Goal: Task Accomplishment & Management: Manage account settings

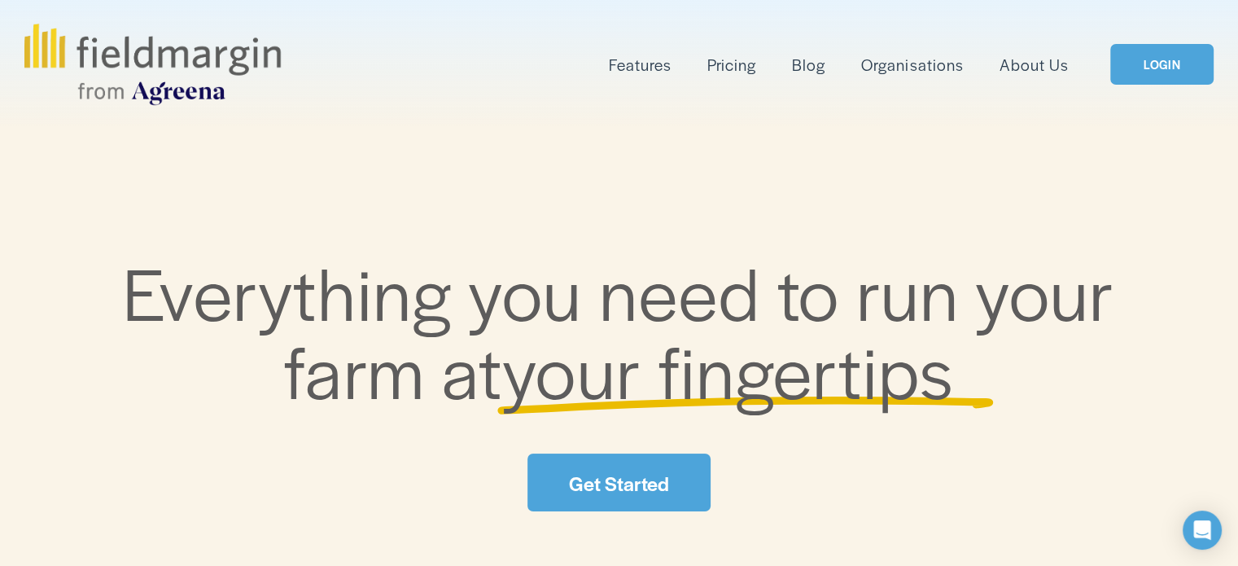
click at [1145, 61] on link "LOGIN" at bounding box center [1161, 64] width 103 height 41
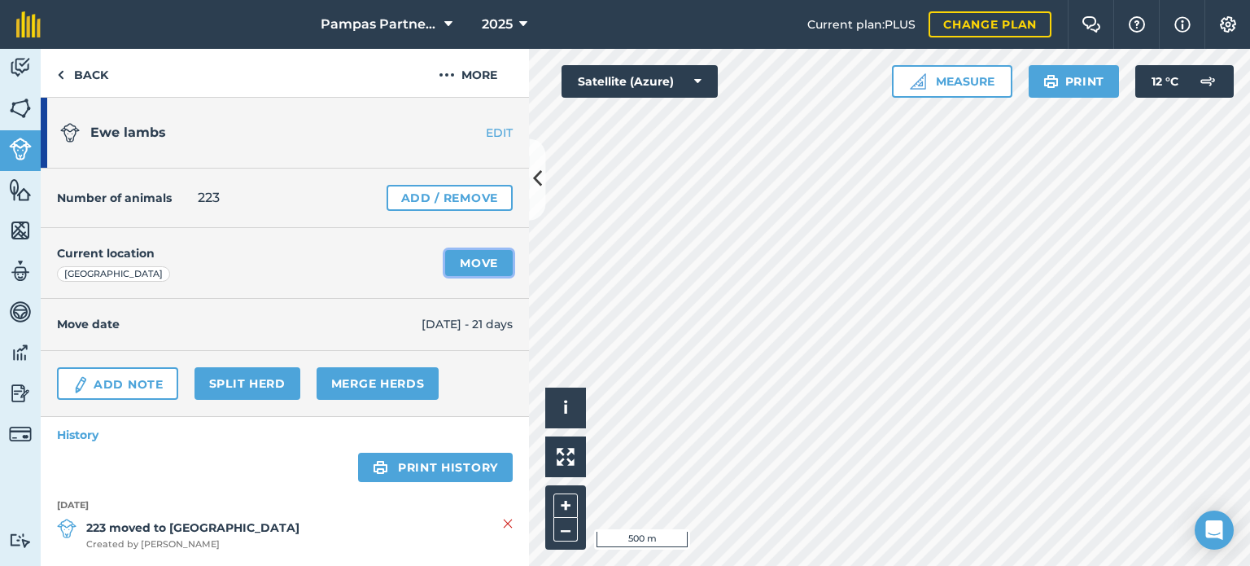
click at [445, 257] on link "Move" at bounding box center [479, 263] width 68 height 26
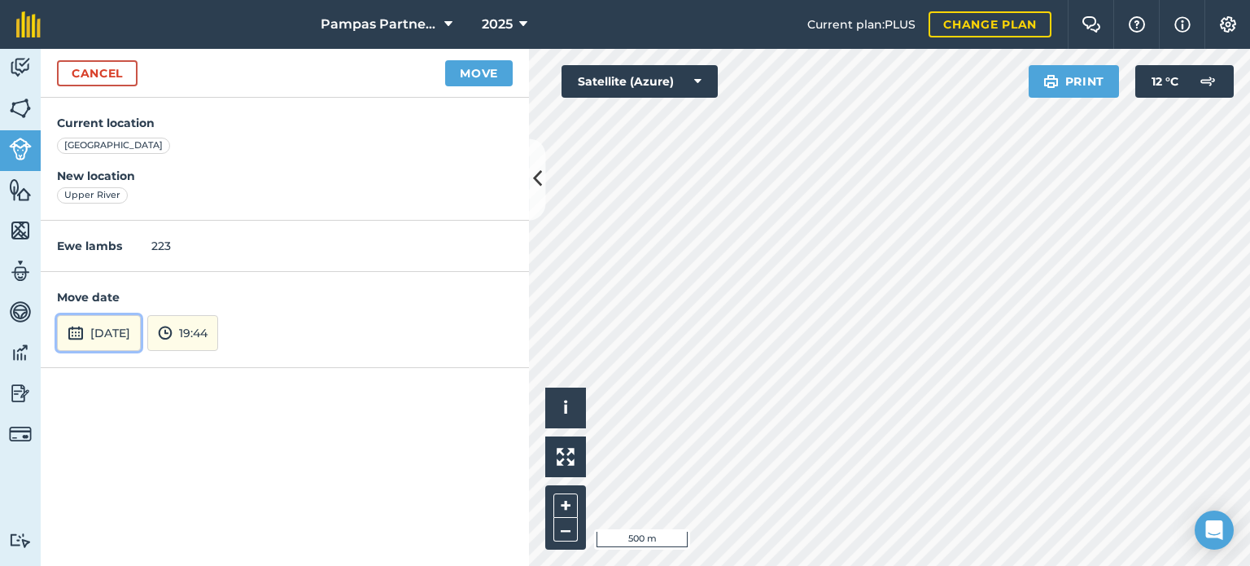
click at [80, 331] on img at bounding box center [76, 333] width 16 height 20
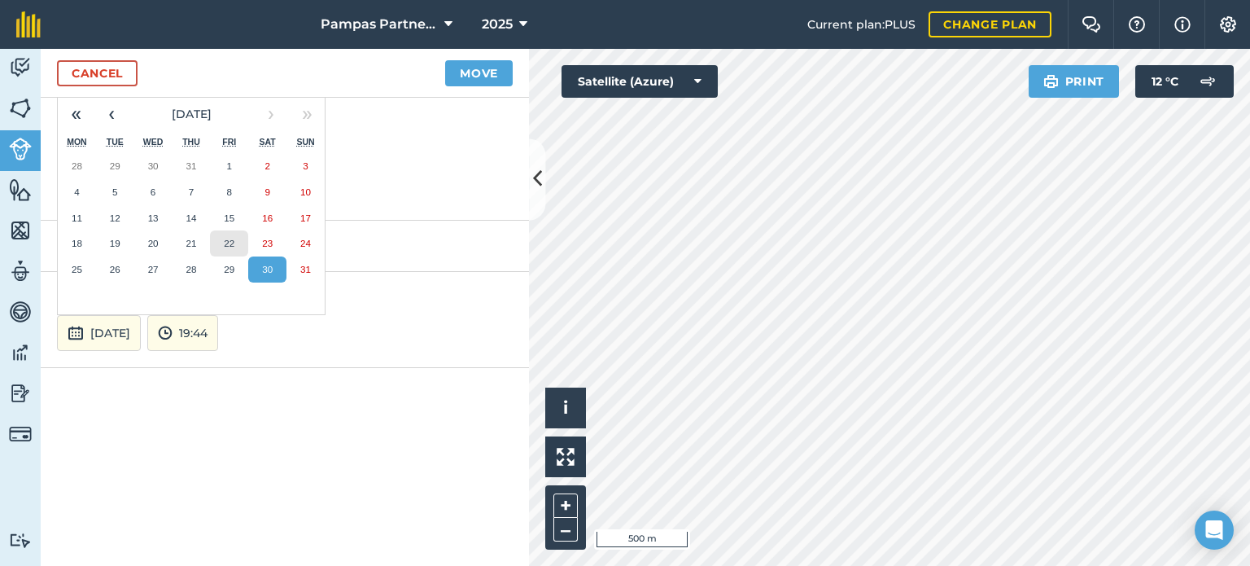
click at [231, 240] on abbr "22" at bounding box center [229, 243] width 11 height 11
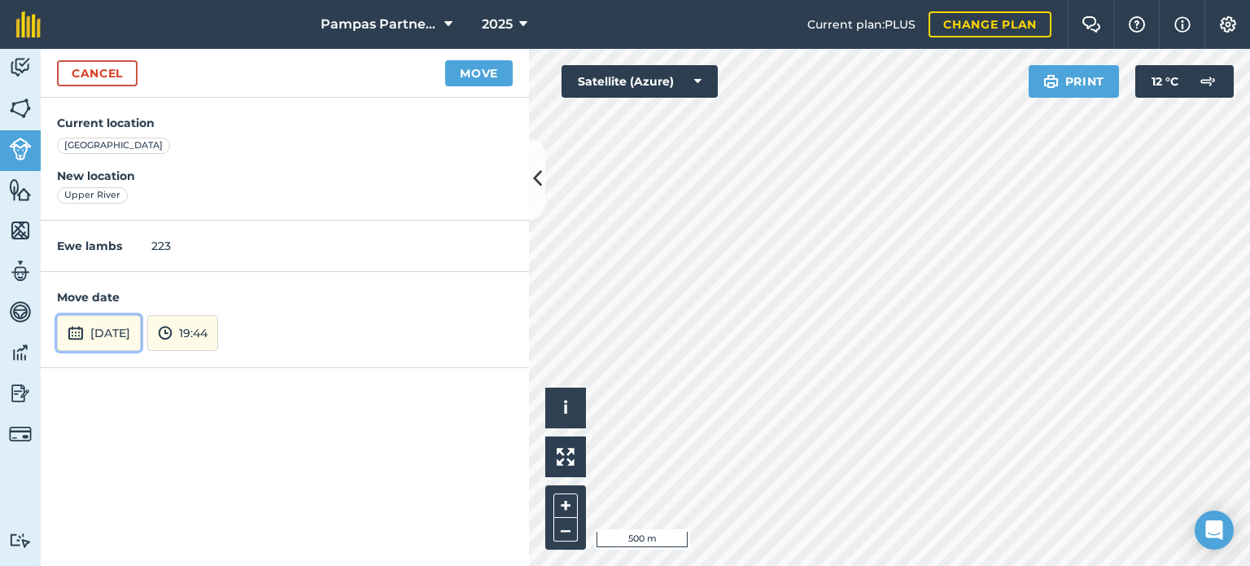
click at [68, 331] on img at bounding box center [76, 333] width 16 height 20
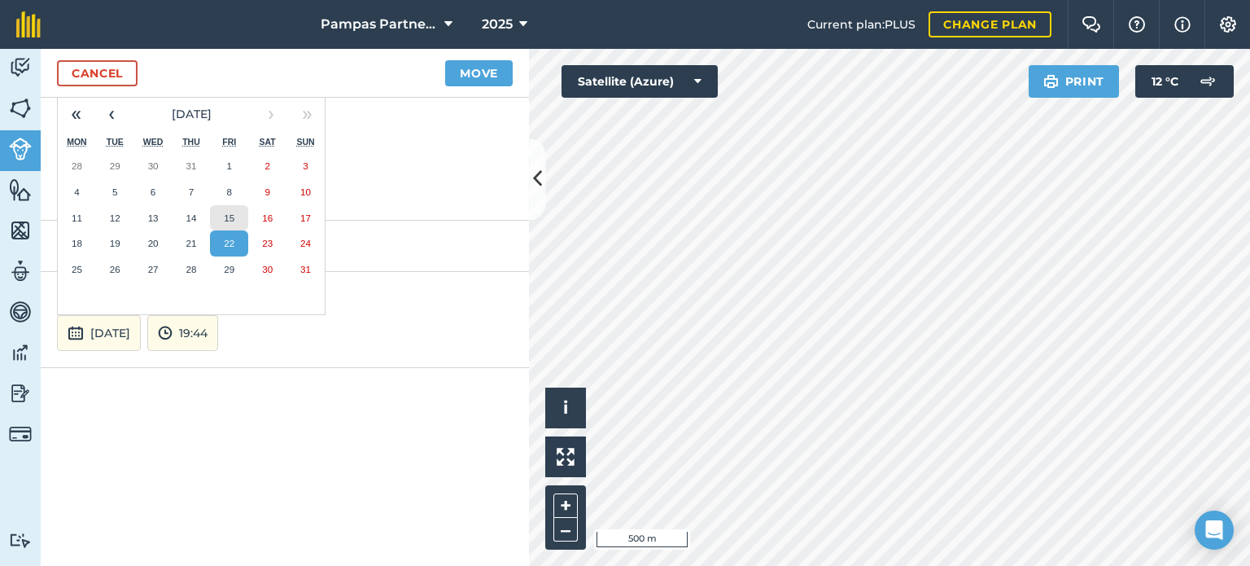
click at [226, 215] on abbr "15" at bounding box center [229, 217] width 11 height 11
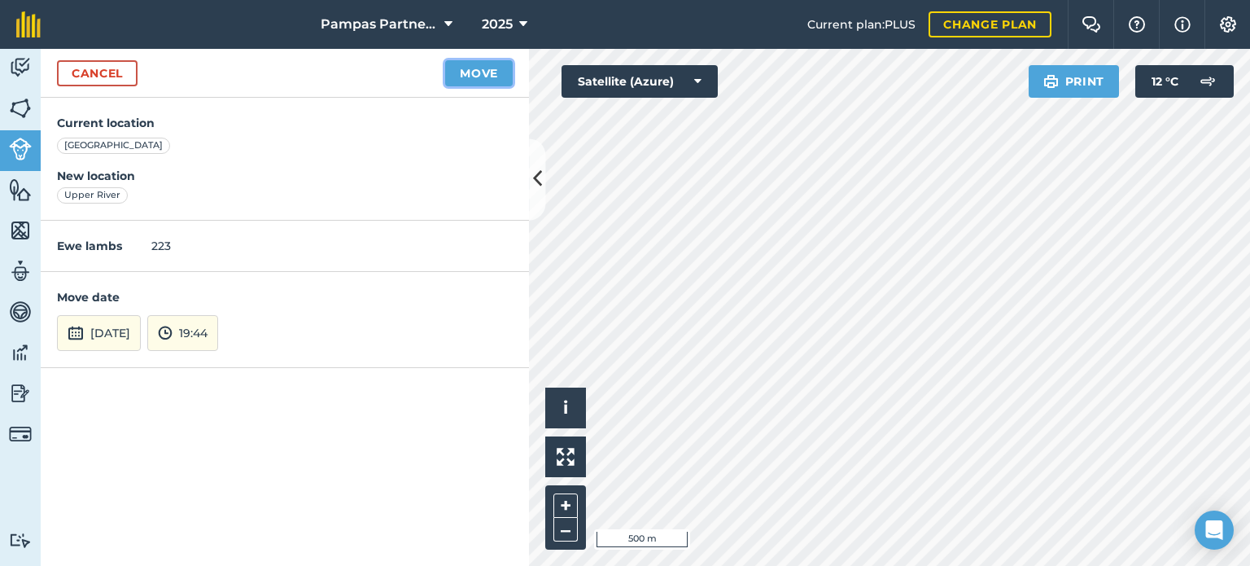
click at [478, 72] on button "Move" at bounding box center [479, 73] width 68 height 26
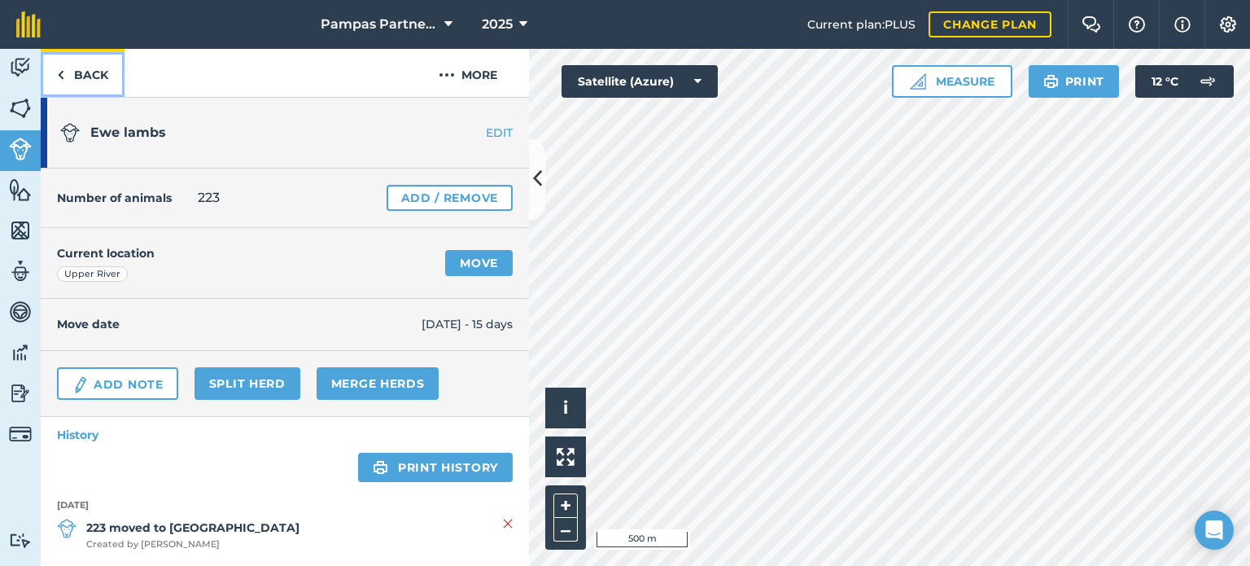
click at [75, 72] on link "Back" at bounding box center [83, 73] width 84 height 48
click at [94, 72] on link "Back" at bounding box center [83, 73] width 84 height 48
click at [459, 261] on link "Move" at bounding box center [479, 263] width 68 height 26
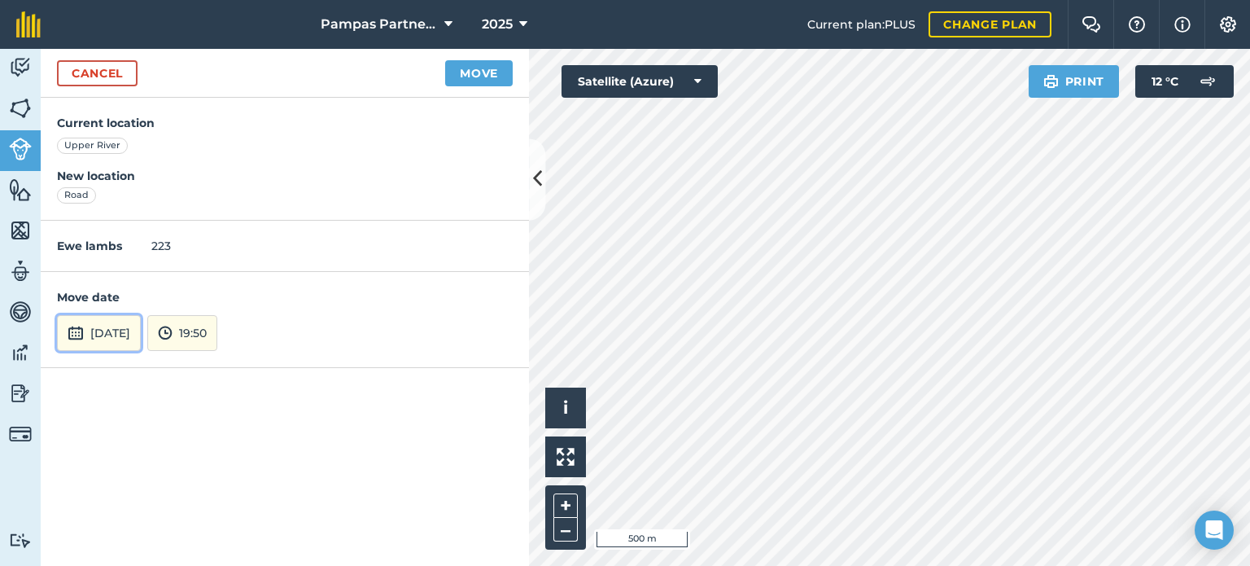
click at [78, 328] on img at bounding box center [76, 333] width 16 height 20
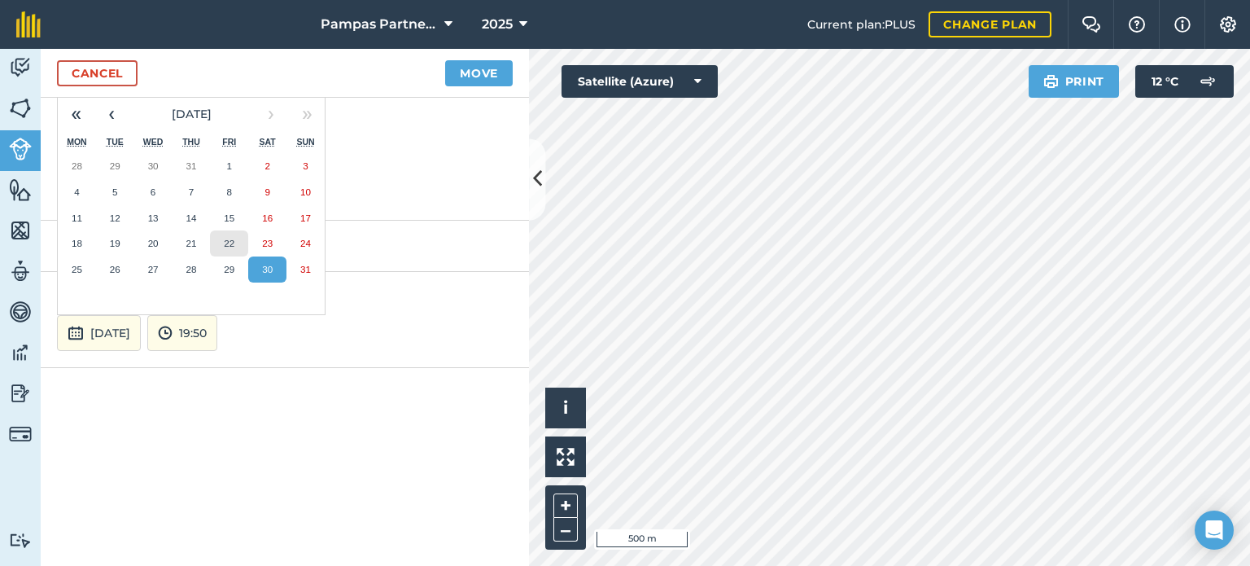
click at [231, 249] on button "22" at bounding box center [229, 243] width 38 height 26
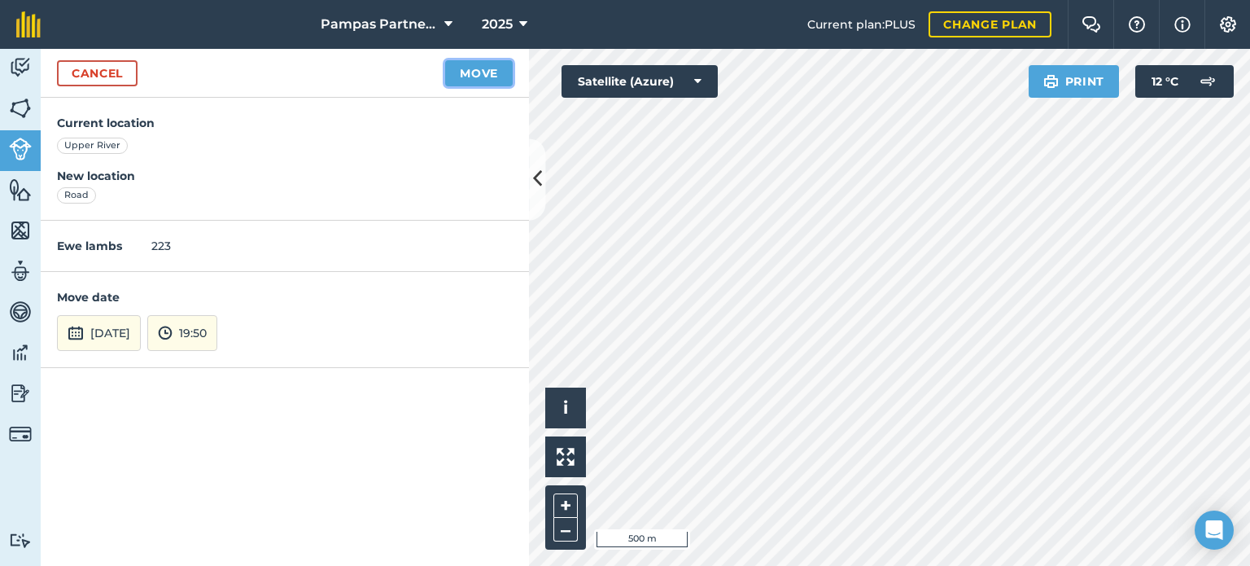
click at [462, 68] on button "Move" at bounding box center [479, 73] width 68 height 26
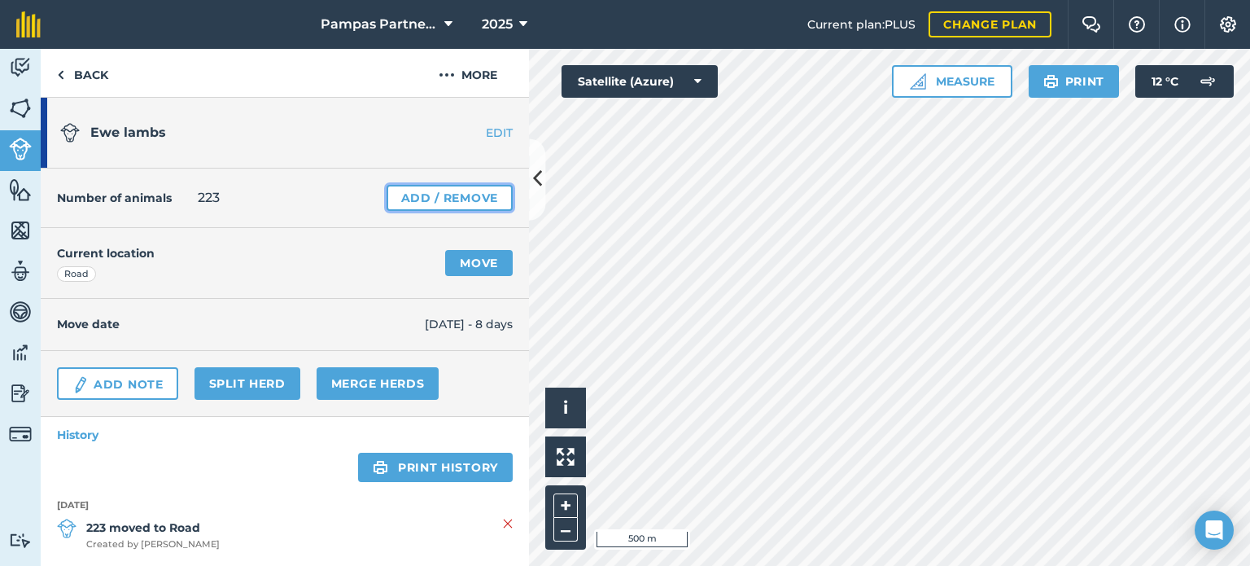
click at [465, 194] on link "Add / Remove" at bounding box center [450, 198] width 126 height 26
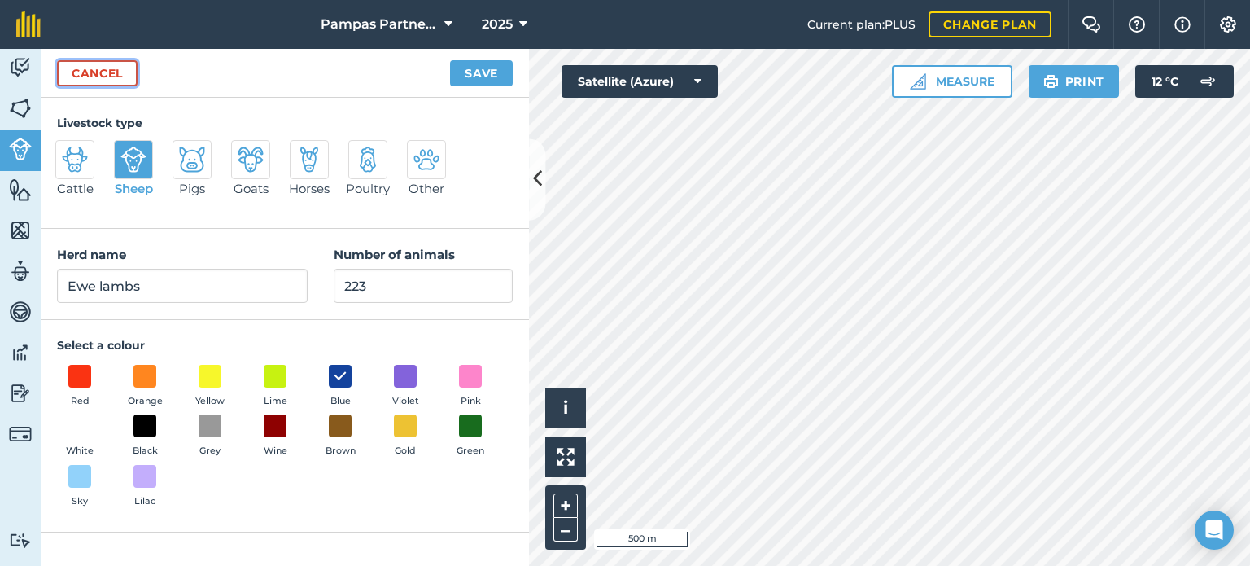
click at [117, 77] on link "Cancel" at bounding box center [97, 73] width 81 height 26
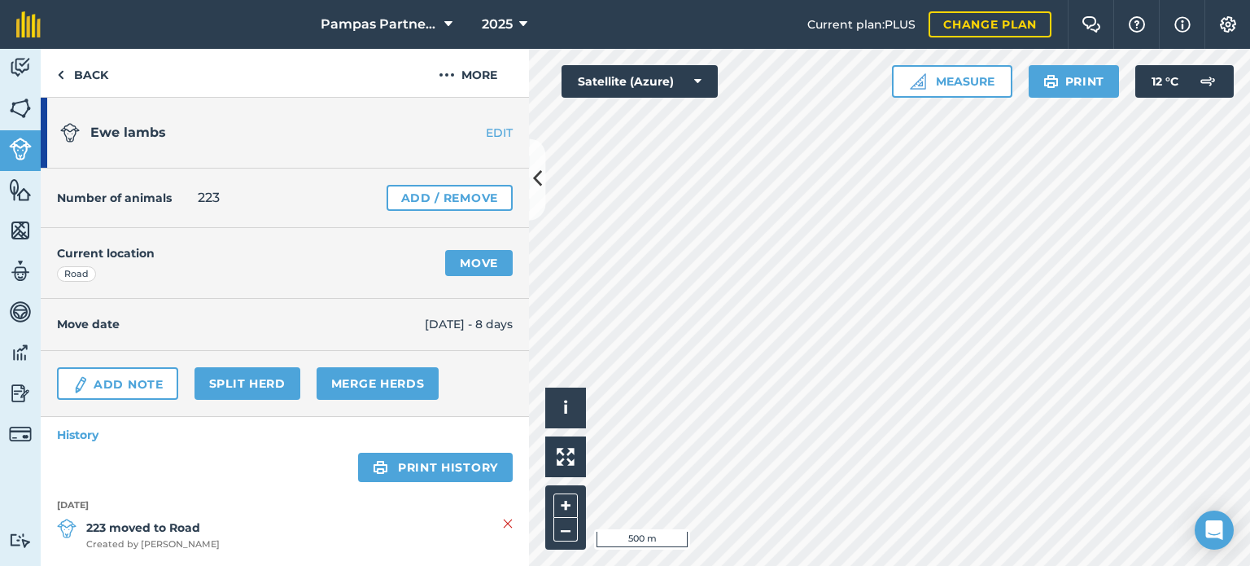
click at [484, 131] on link "EDIT" at bounding box center [477, 132] width 103 height 16
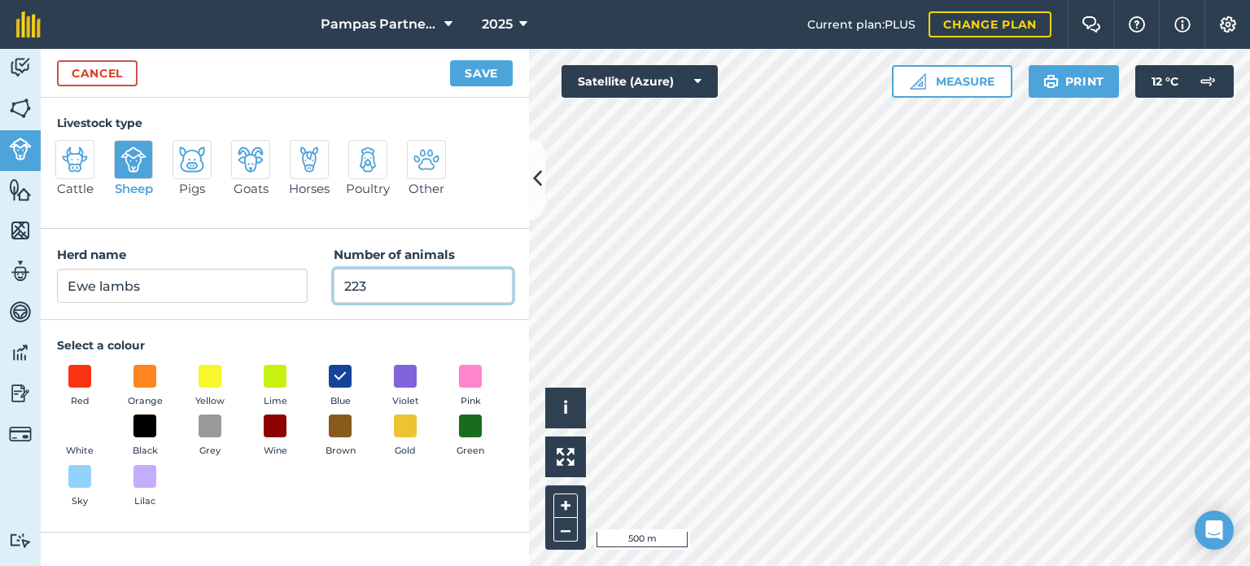
click at [398, 290] on input "223" at bounding box center [423, 286] width 179 height 34
click at [386, 279] on input "223" at bounding box center [423, 286] width 179 height 34
click at [387, 279] on input "223" at bounding box center [423, 286] width 179 height 34
type input "143"
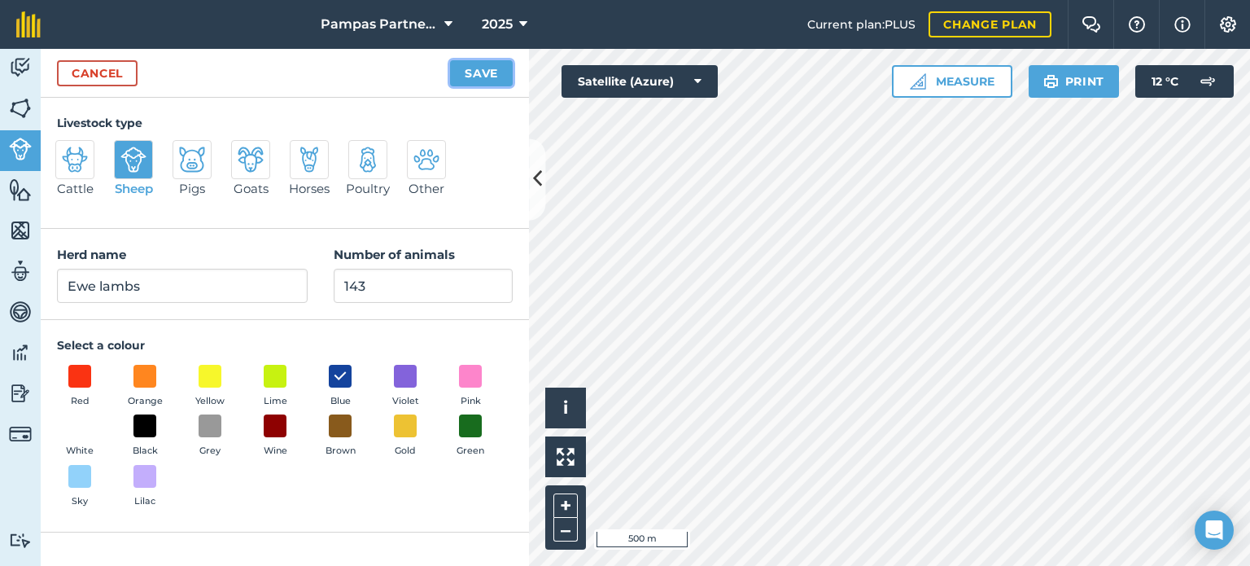
click at [473, 73] on button "Save" at bounding box center [481, 73] width 63 height 26
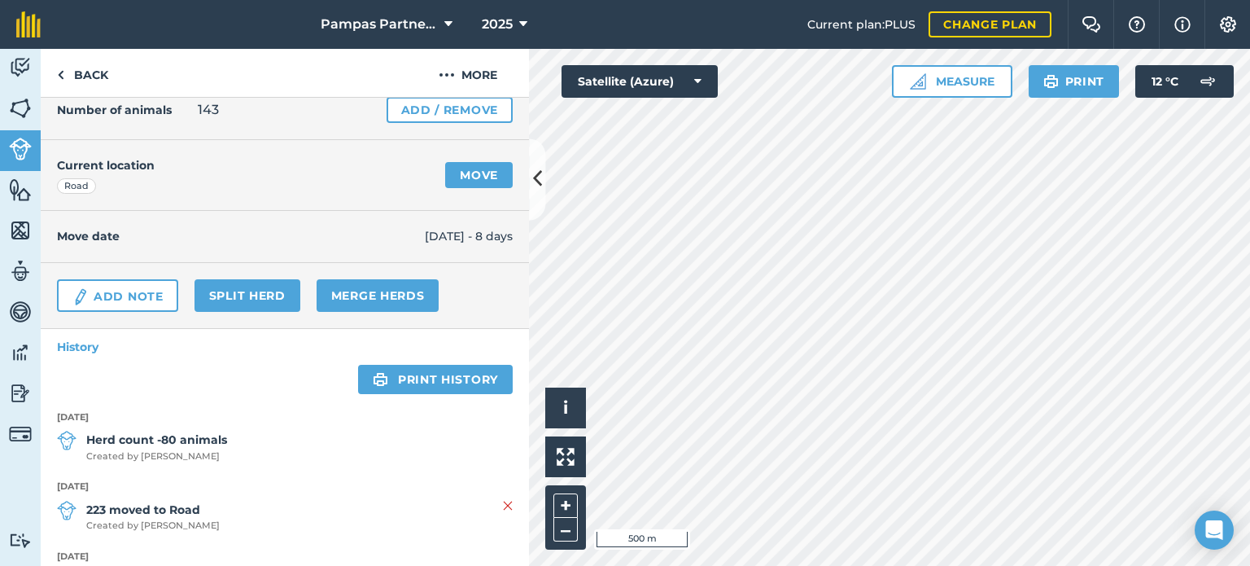
scroll to position [163, 0]
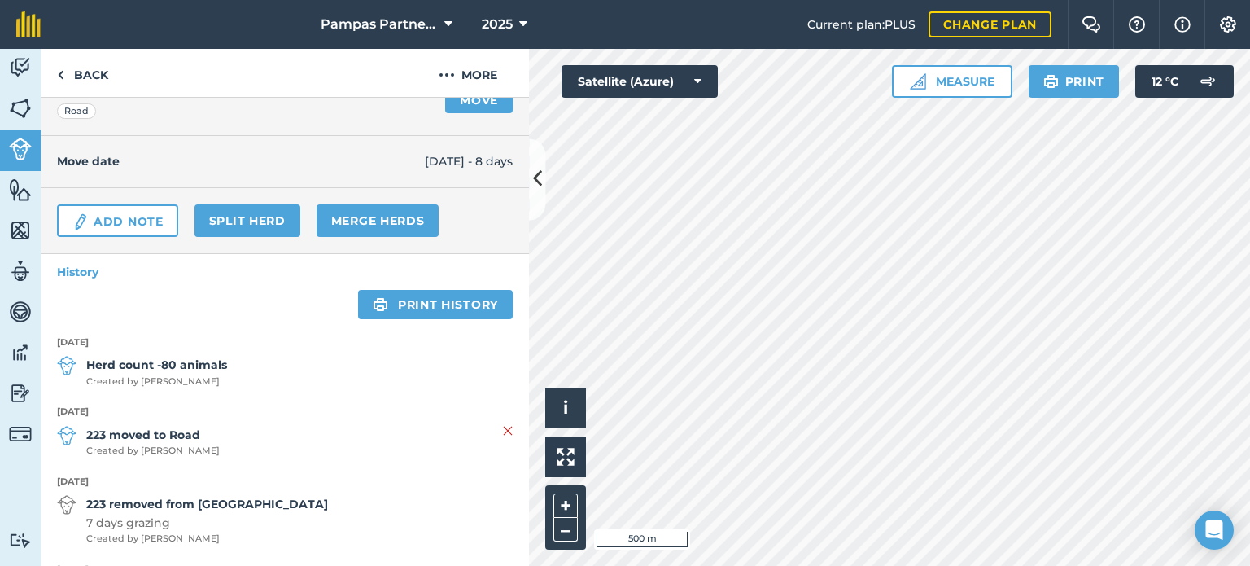
click at [125, 378] on span "Created by Ross J" at bounding box center [156, 381] width 141 height 15
click at [124, 369] on strong "Herd count -80 animals" at bounding box center [156, 365] width 141 height 18
click at [120, 361] on strong "Herd count -80 animals" at bounding box center [156, 365] width 141 height 18
click at [120, 362] on strong "Herd count -80 animals" at bounding box center [156, 365] width 141 height 18
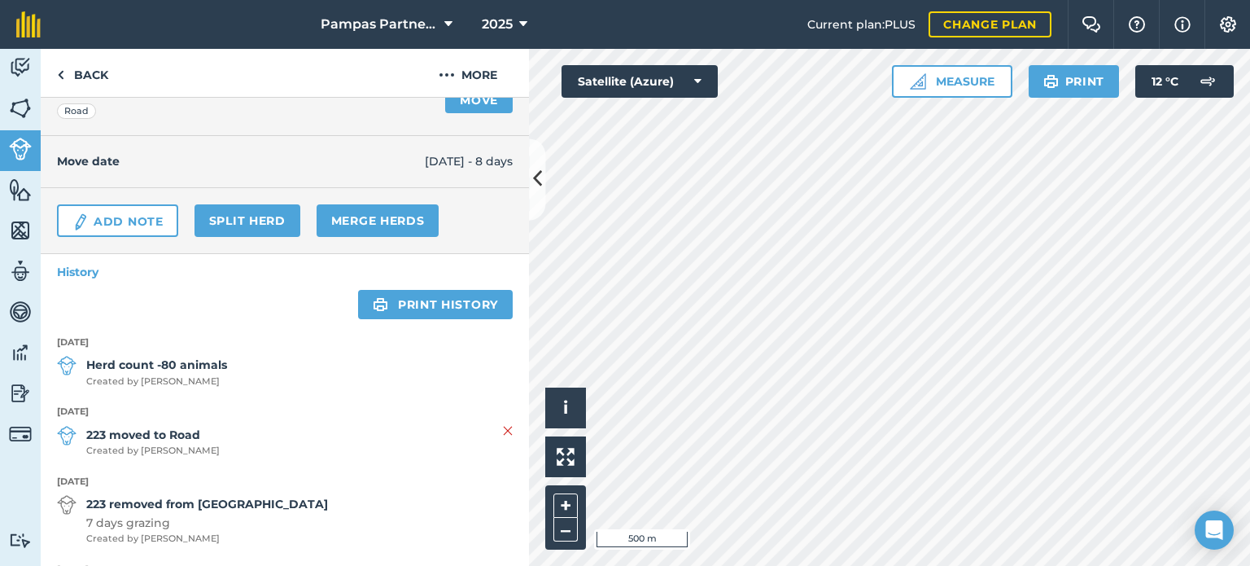
click at [247, 380] on span "Herd count -80 animals Created by Ross J" at bounding box center [285, 372] width 456 height 33
drag, startPoint x: 207, startPoint y: 369, endPoint x: 261, endPoint y: 387, distance: 56.6
click at [261, 387] on li "30th August 2025 Herd count -80 animals Created by Ross J" at bounding box center [285, 370] width 456 height 70
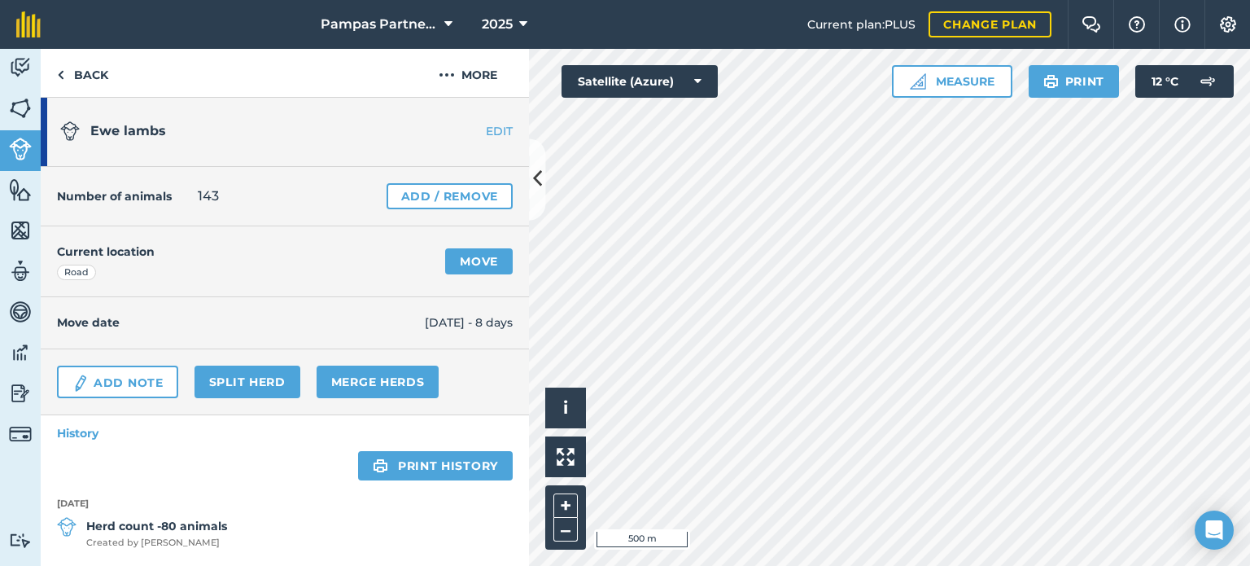
scroll to position [0, 0]
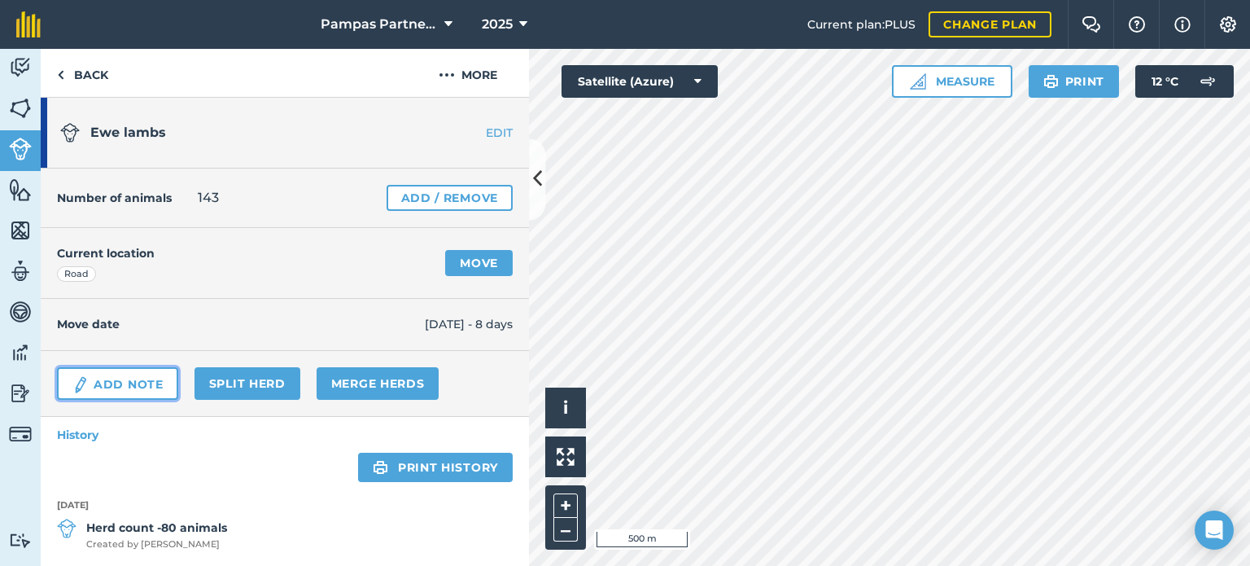
click at [109, 378] on link "Add Note" at bounding box center [117, 383] width 121 height 33
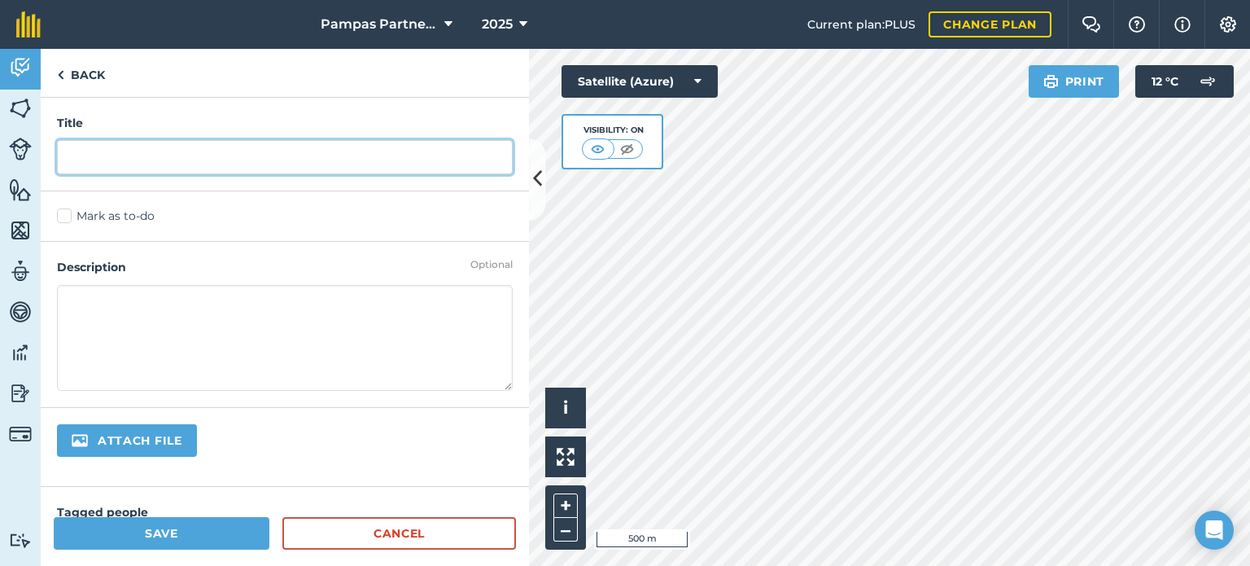
click at [149, 151] on input "text" at bounding box center [285, 157] width 456 height 34
type input "Works draft"
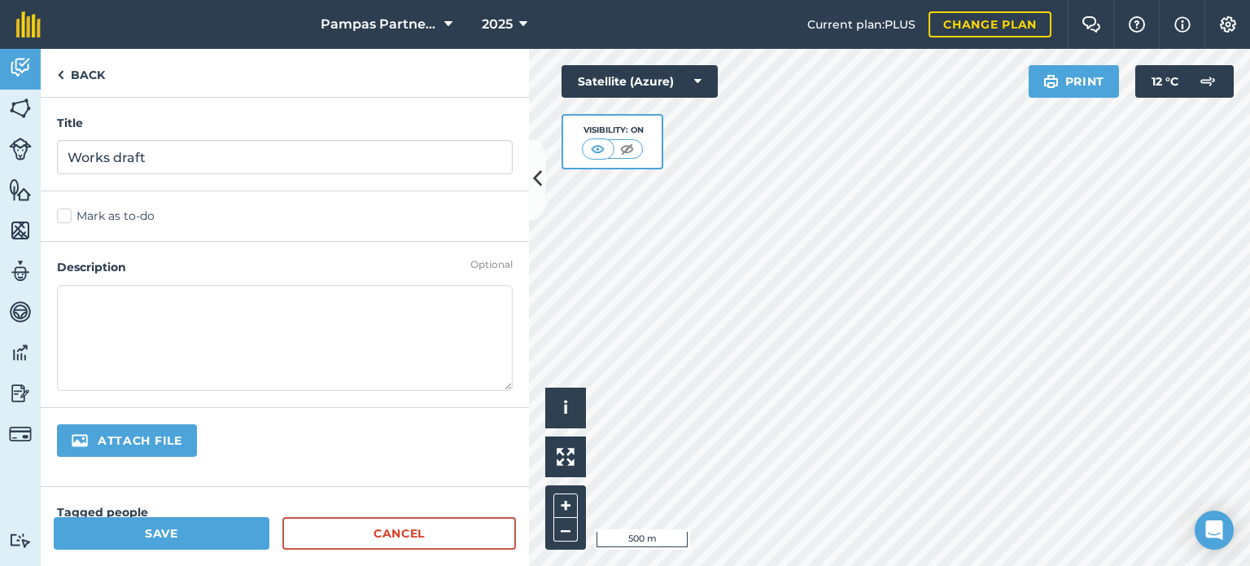
click at [152, 312] on textarea at bounding box center [285, 338] width 456 height 106
type textarea "80 to SFF"
click at [205, 526] on button "Save" at bounding box center [162, 533] width 216 height 33
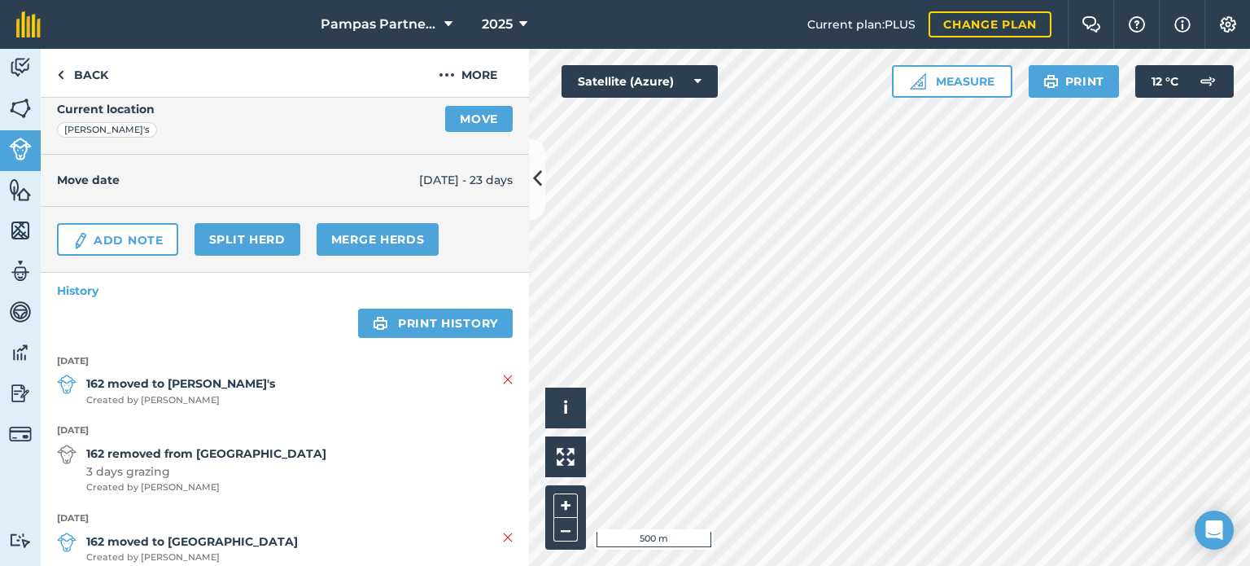
scroll to position [163, 0]
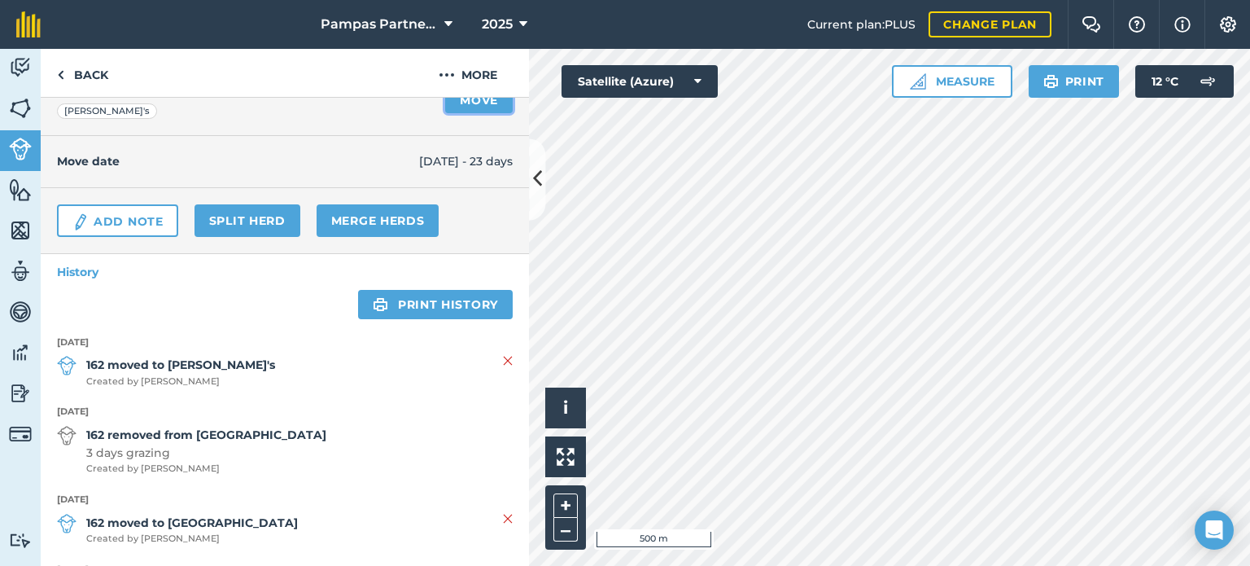
click at [458, 101] on link "Move" at bounding box center [479, 100] width 68 height 26
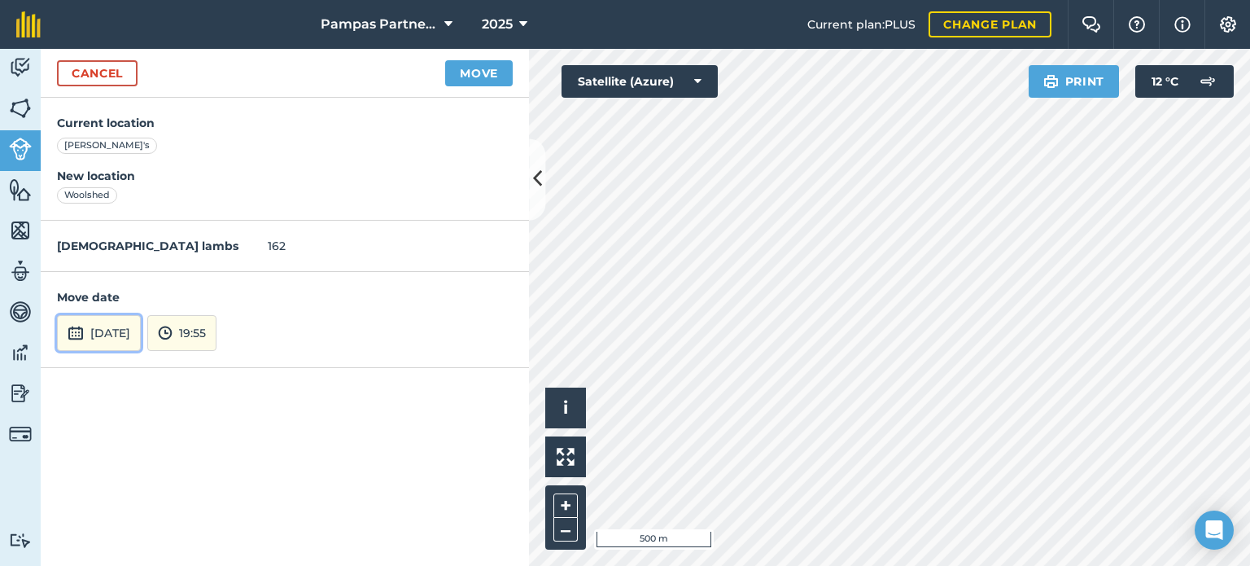
click at [70, 331] on img at bounding box center [76, 333] width 16 height 20
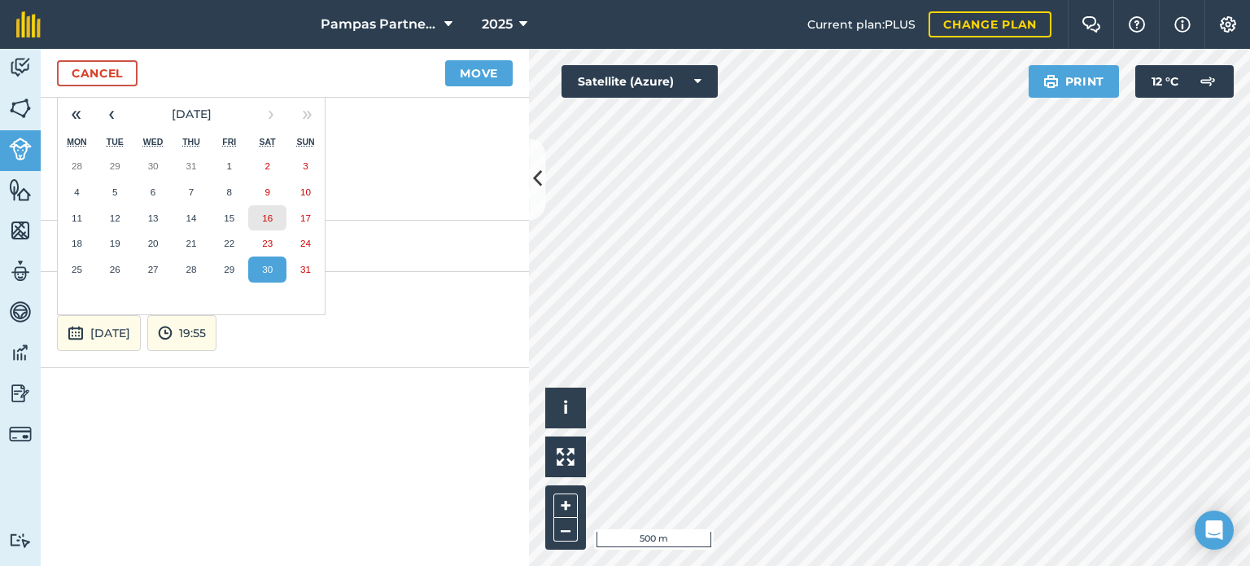
click at [262, 215] on abbr "16" at bounding box center [267, 217] width 11 height 11
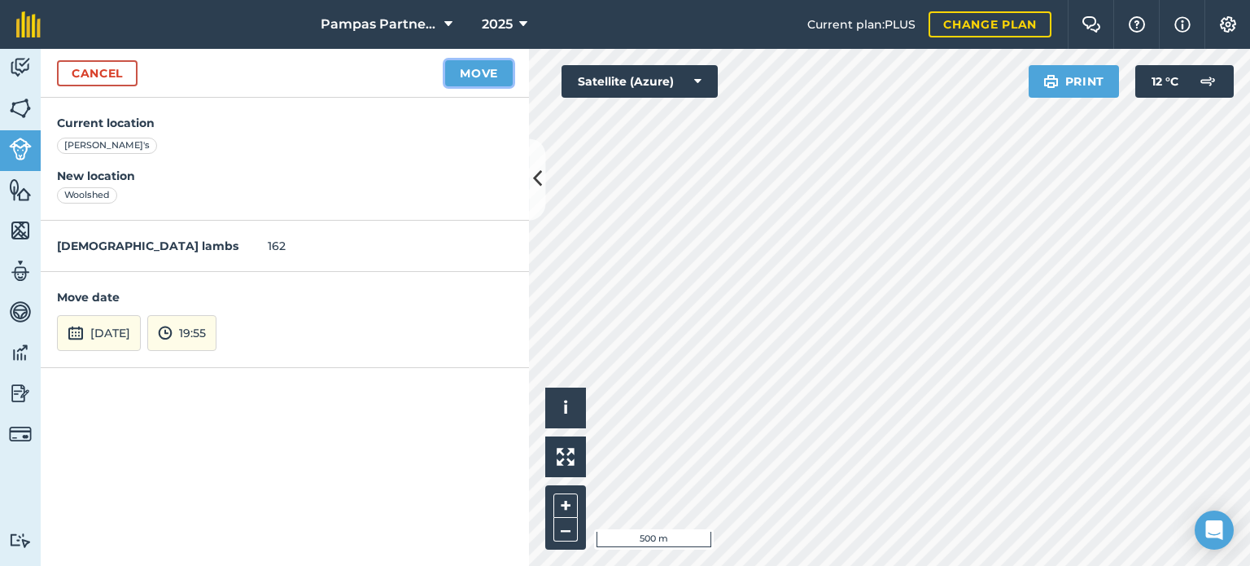
click at [462, 76] on button "Move" at bounding box center [479, 73] width 68 height 26
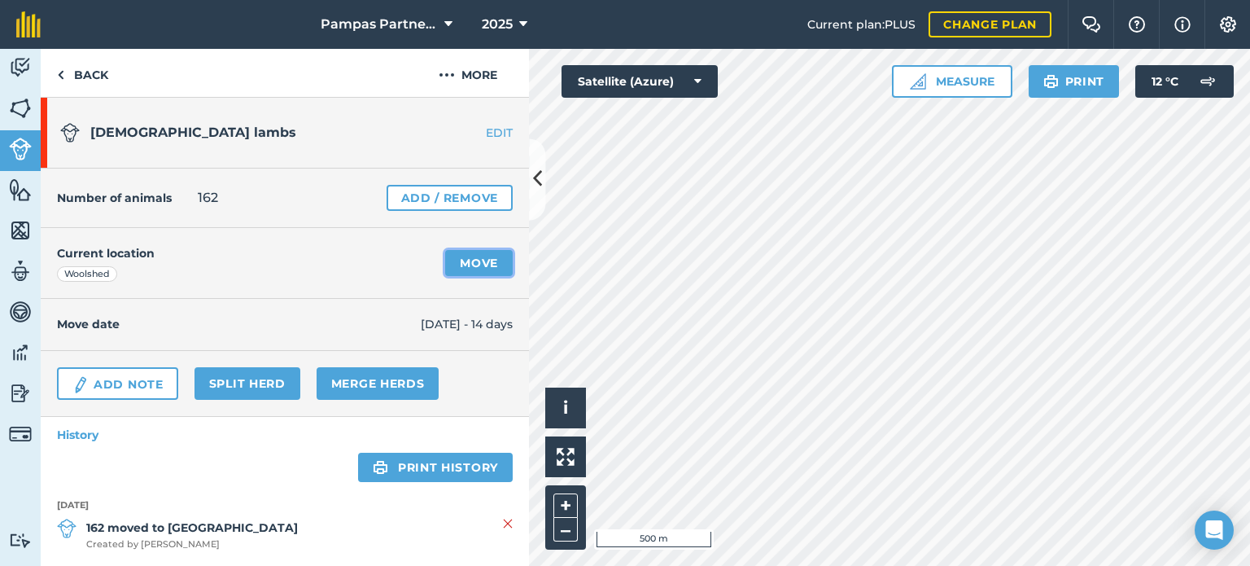
click at [457, 256] on link "Move" at bounding box center [479, 263] width 68 height 26
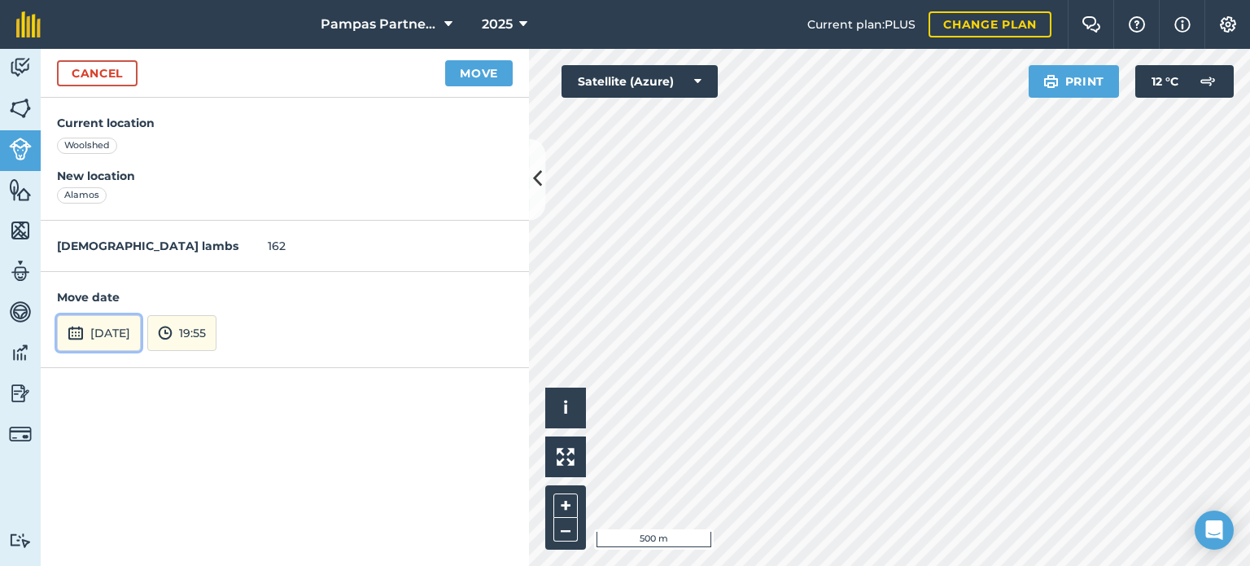
click at [80, 329] on img at bounding box center [76, 333] width 16 height 20
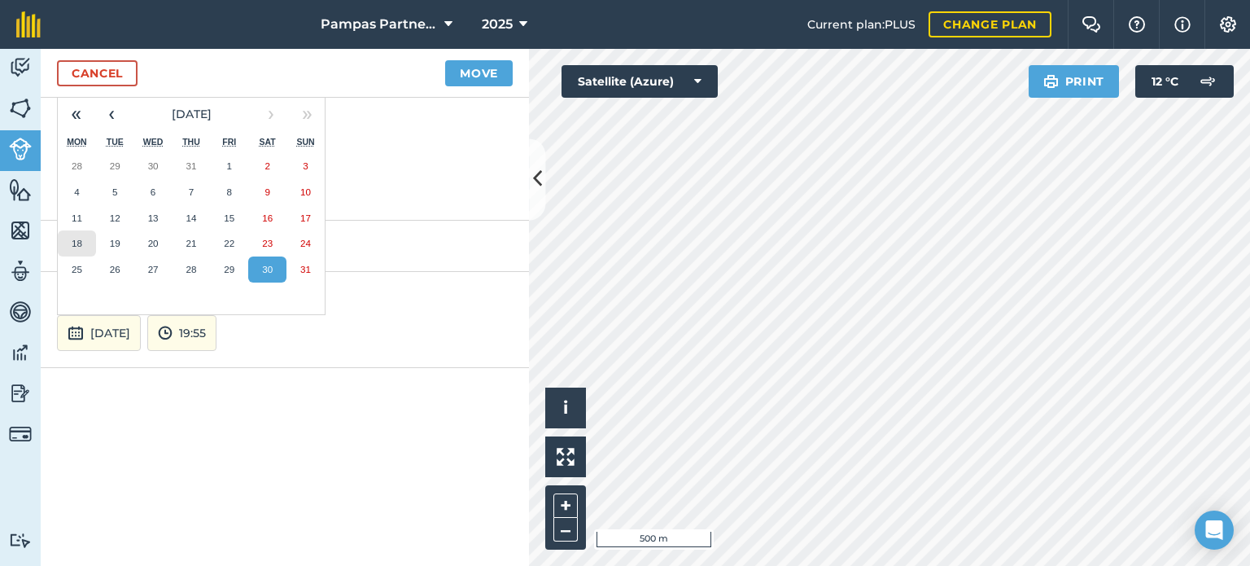
click at [78, 240] on abbr "18" at bounding box center [77, 243] width 11 height 11
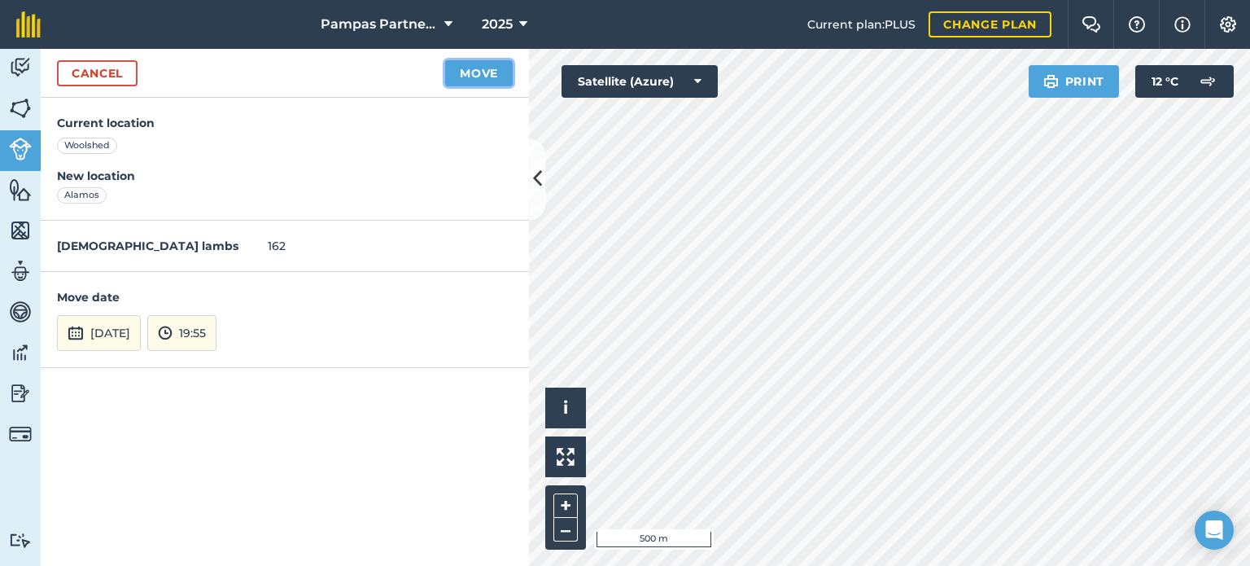
click at [476, 74] on button "Move" at bounding box center [479, 73] width 68 height 26
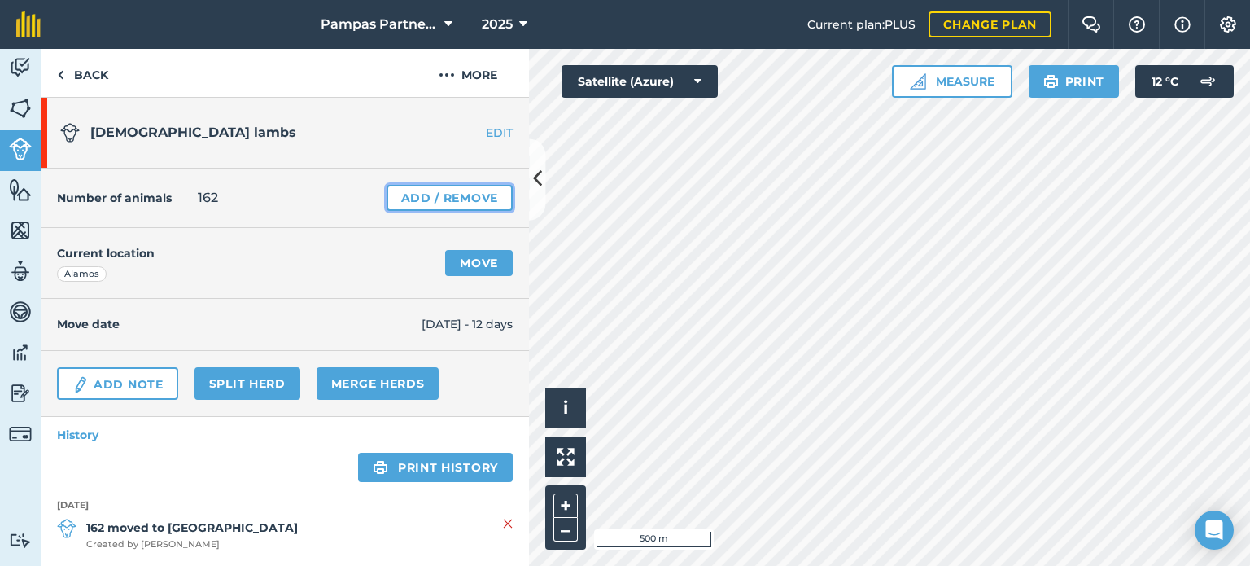
click at [408, 201] on link "Add / Remove" at bounding box center [450, 198] width 126 height 26
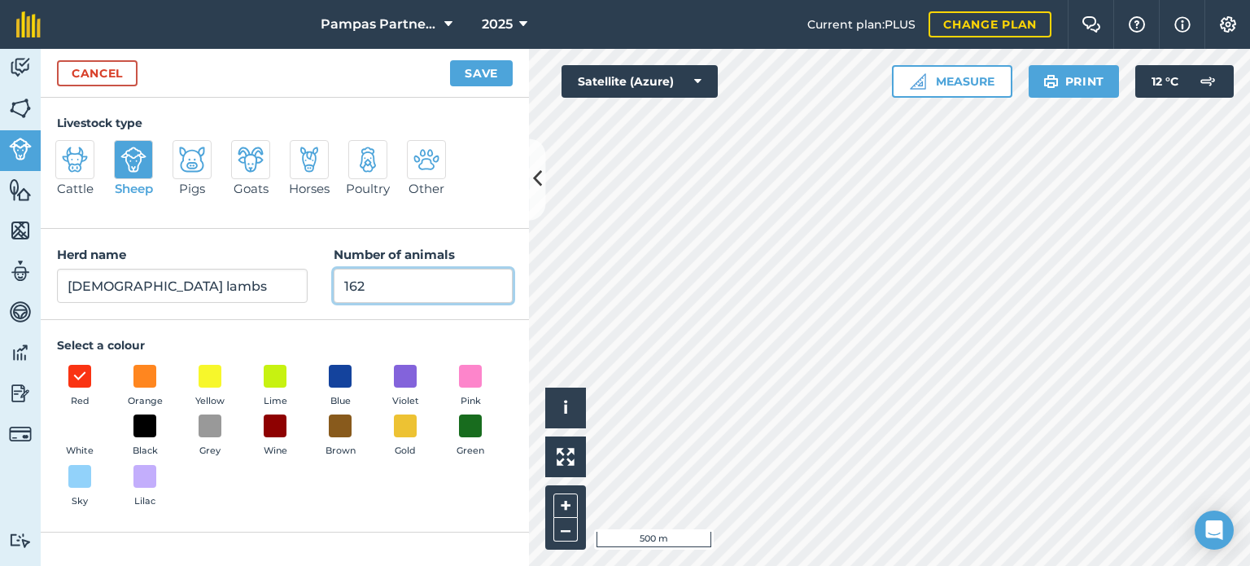
click at [389, 288] on input "162" at bounding box center [423, 286] width 179 height 34
type input "1"
type input "24"
click at [495, 72] on button "Save" at bounding box center [481, 73] width 63 height 26
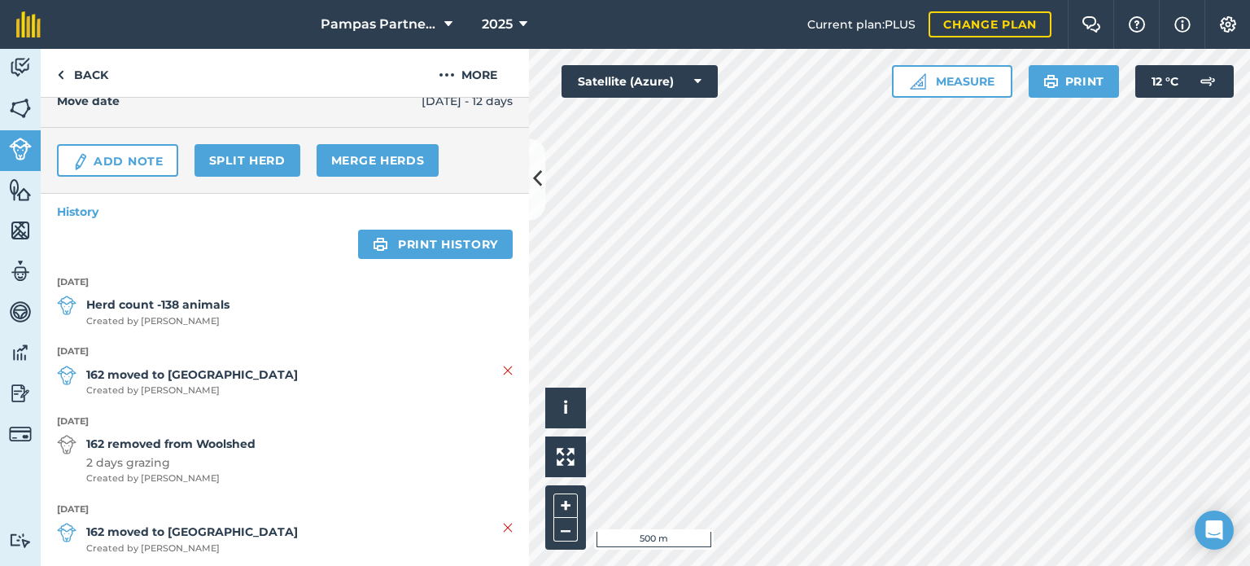
scroll to position [244, 0]
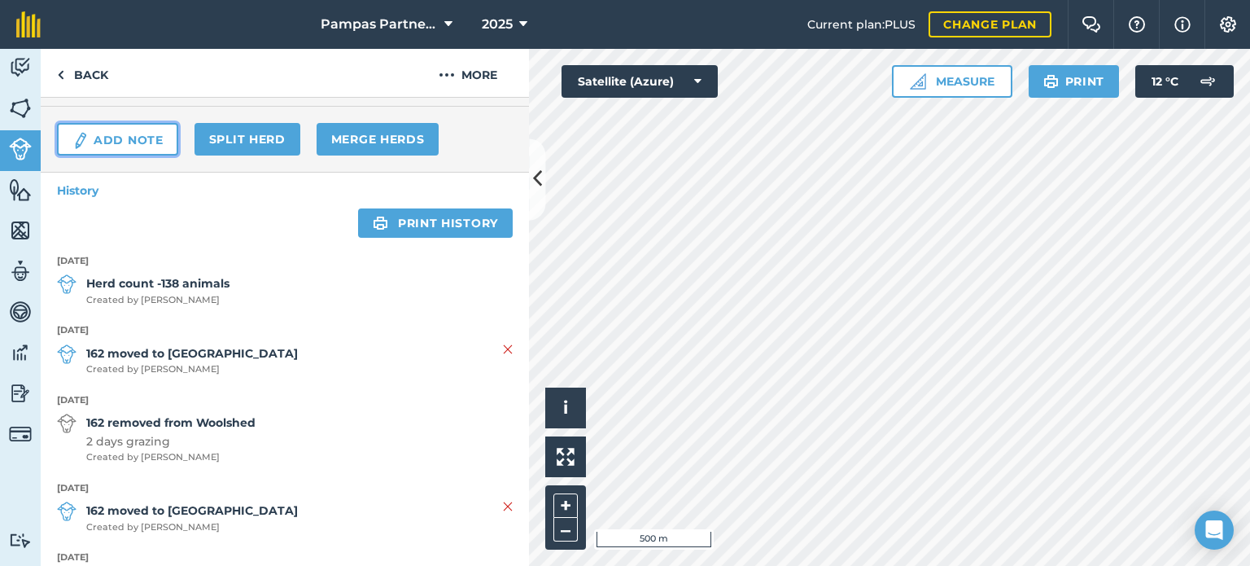
click at [107, 135] on link "Add Note" at bounding box center [117, 139] width 121 height 33
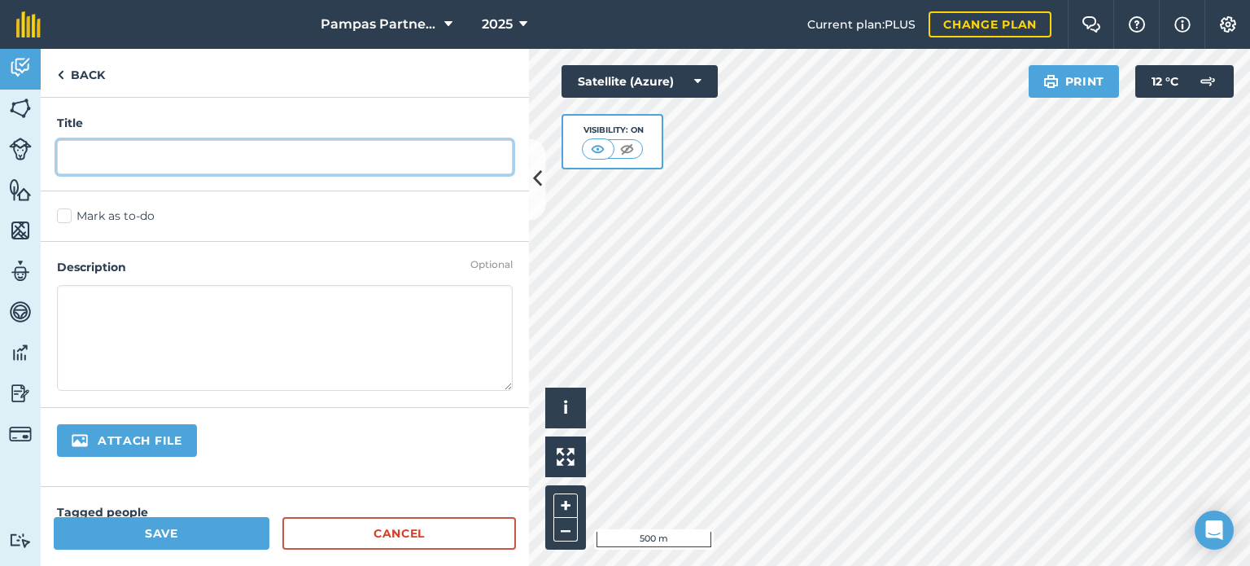
click at [104, 153] on input "text" at bounding box center [285, 157] width 456 height 34
type input "Draft for Feilding Sale"
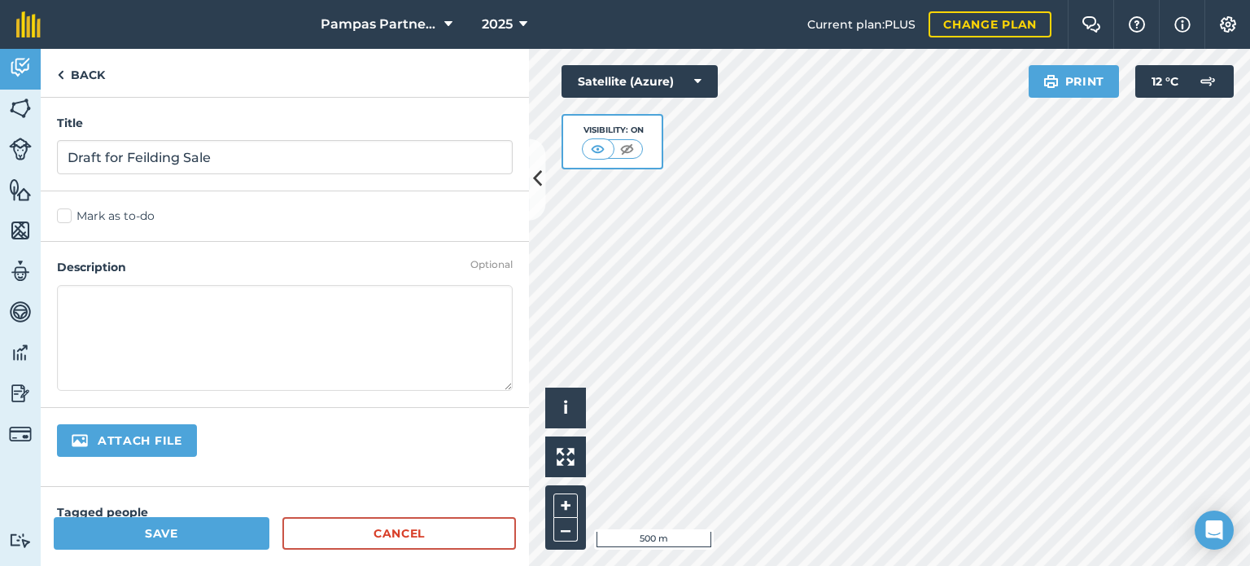
click at [168, 302] on textarea at bounding box center [285, 338] width 456 height 106
type textarea "D"
click at [86, 328] on textarea "Weigh average 57kg" at bounding box center [285, 338] width 456 height 106
click at [199, 302] on textarea "Weigh average 57kg" at bounding box center [285, 338] width 456 height 106
type textarea "Weigh average 57kg 21 August"
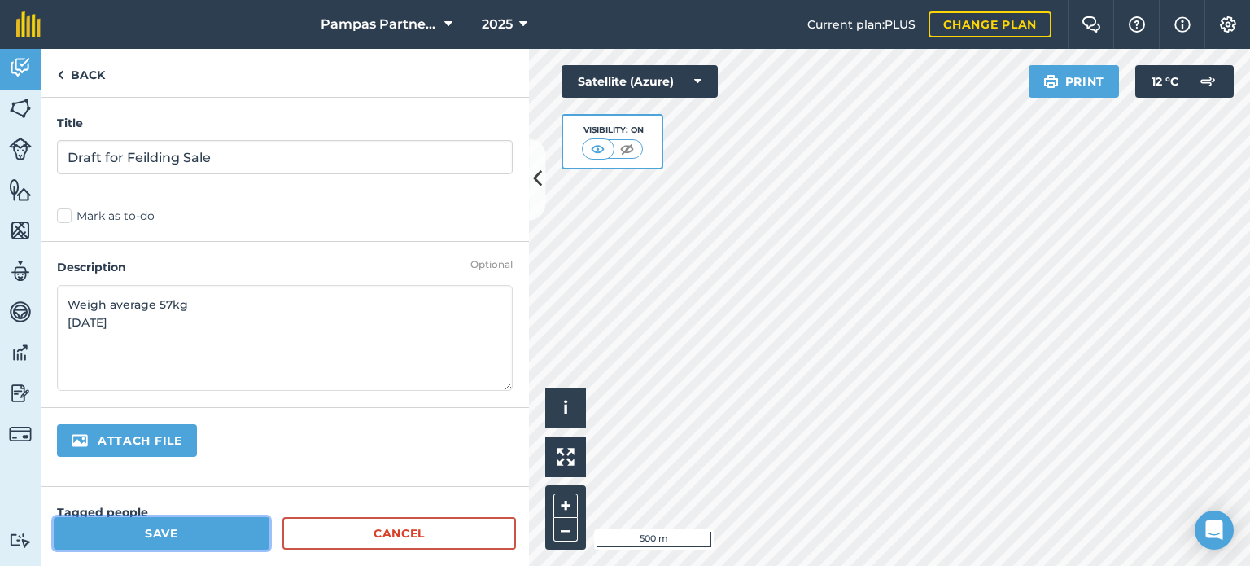
click at [103, 533] on button "Save" at bounding box center [162, 533] width 216 height 33
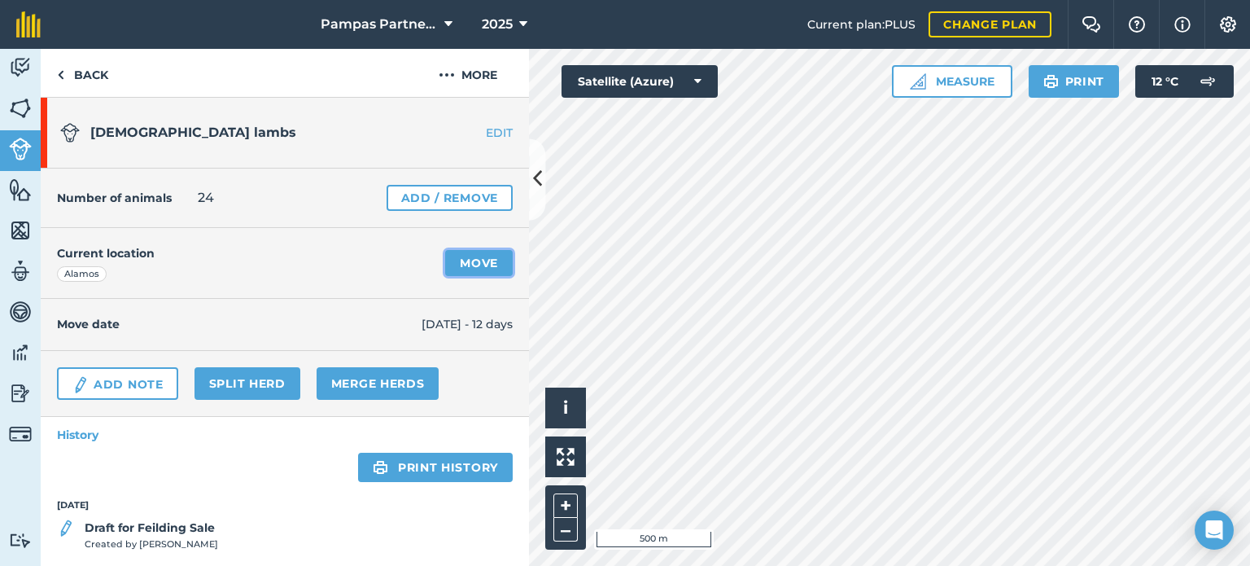
click at [464, 260] on link "Move" at bounding box center [479, 263] width 68 height 26
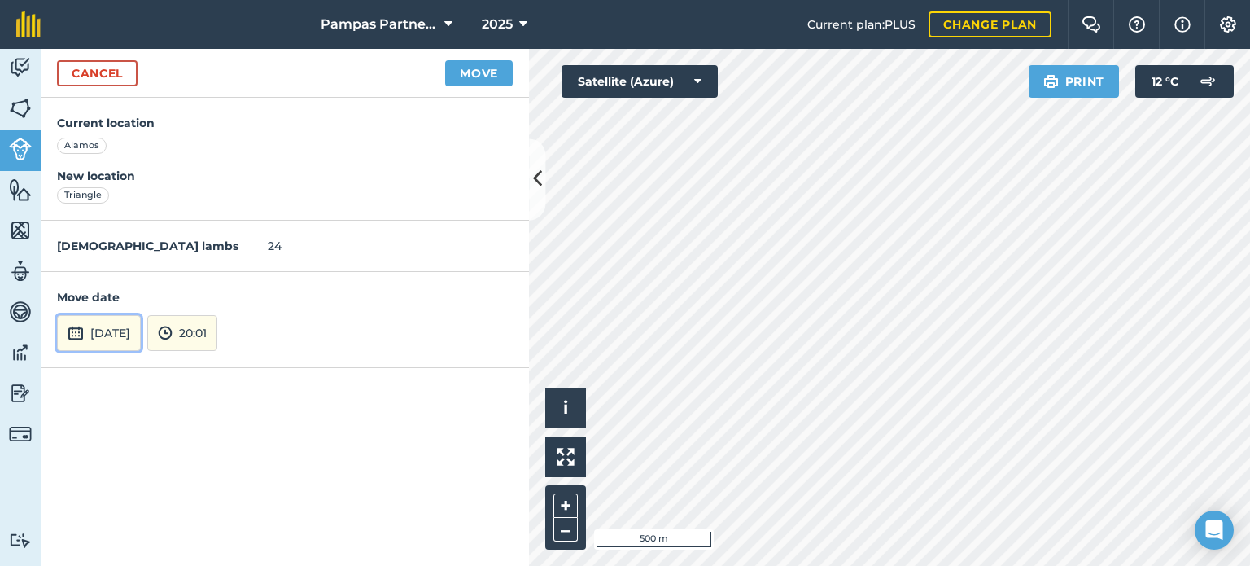
click at [72, 324] on img at bounding box center [76, 333] width 16 height 20
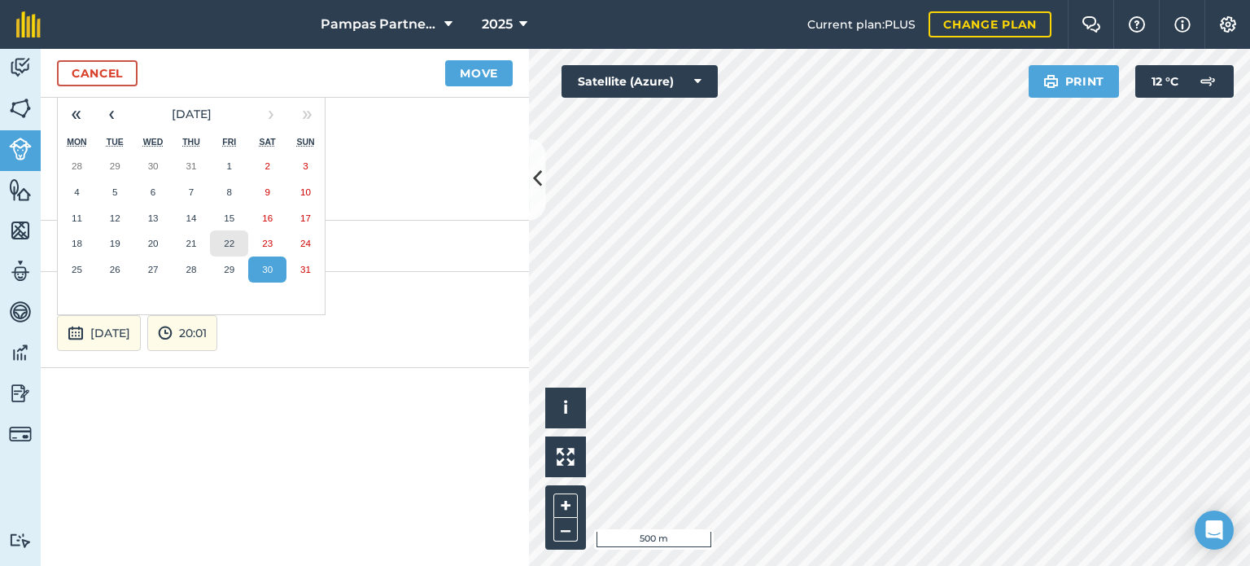
click at [224, 240] on abbr "22" at bounding box center [229, 243] width 11 height 11
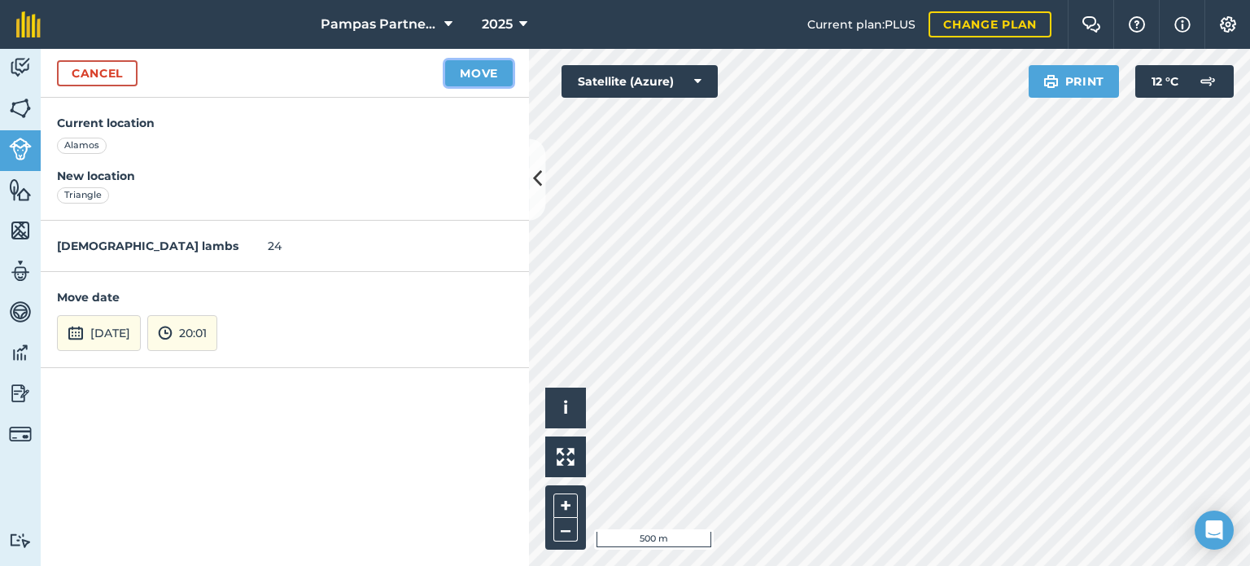
click at [490, 73] on button "Move" at bounding box center [479, 73] width 68 height 26
